Goal: Find specific page/section: Find specific page/section

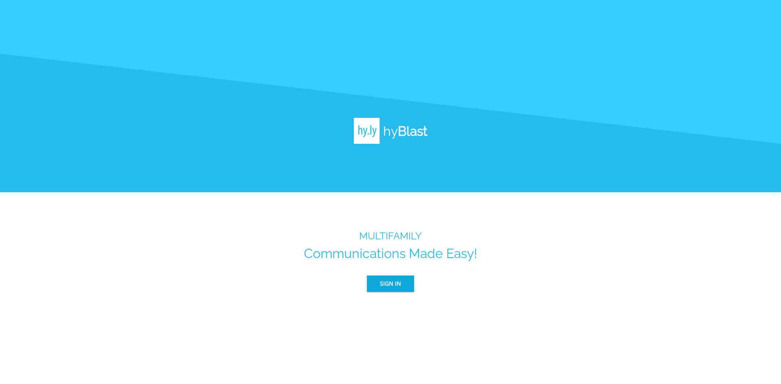
click at [388, 284] on span "Sign In" at bounding box center [390, 284] width 21 height 10
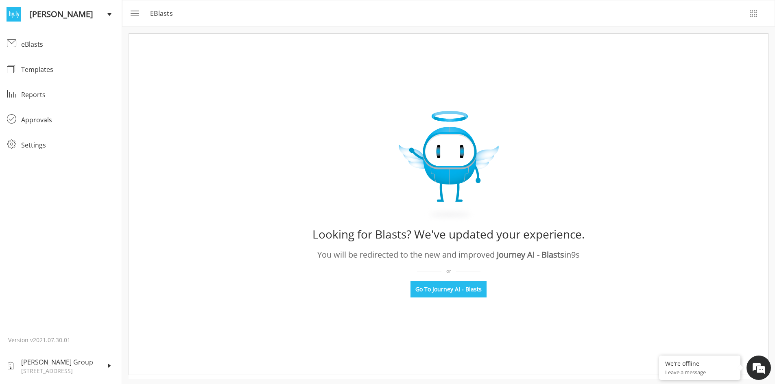
click at [75, 358] on span "[PERSON_NAME] Group" at bounding box center [64, 362] width 86 height 10
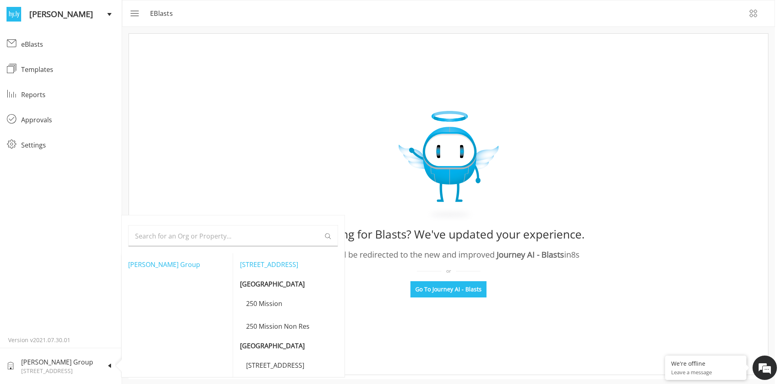
click at [170, 231] on input "text" at bounding box center [230, 236] width 190 height 21
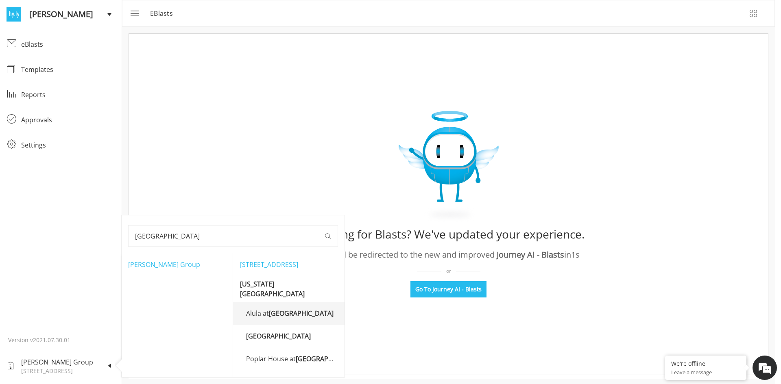
type input "[GEOGRAPHIC_DATA]"
click at [259, 309] on p "Alula at [GEOGRAPHIC_DATA]" at bounding box center [289, 314] width 87 height 10
